Goal: Find specific page/section: Find specific page/section

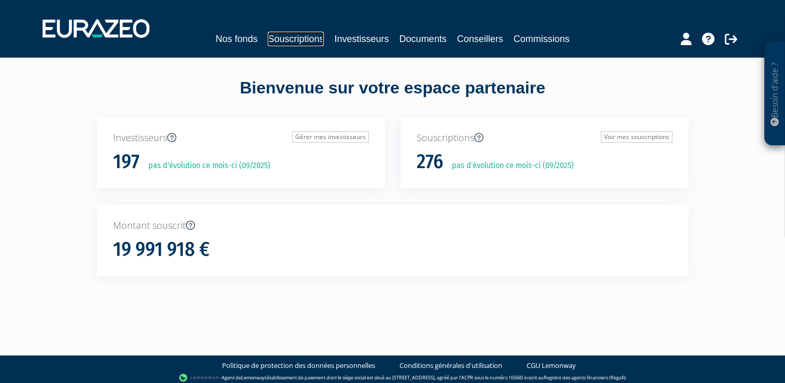
click at [296, 40] on link "Souscriptions" at bounding box center [296, 39] width 56 height 15
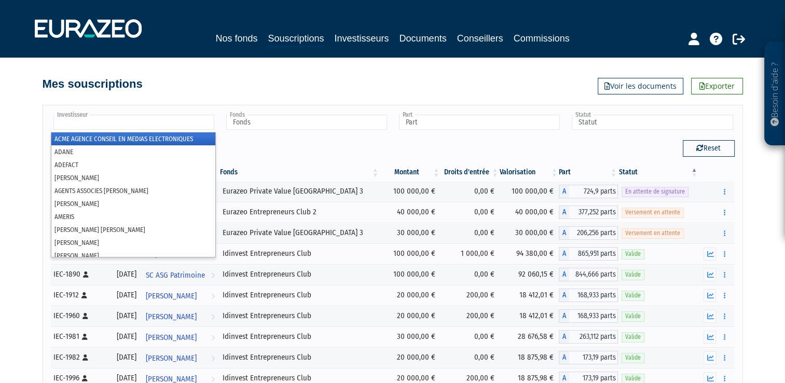
click at [127, 121] on input "text" at bounding box center [133, 122] width 161 height 15
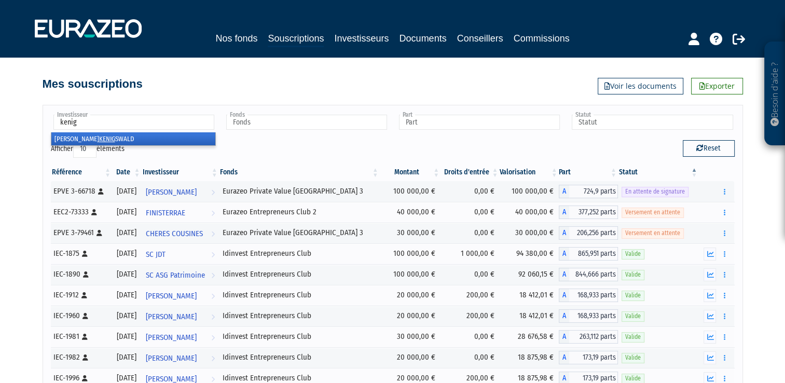
type input "kenig"
click at [100, 136] on li "Laurent KENIG SWALD" at bounding box center [133, 138] width 164 height 13
